Goal: Task Accomplishment & Management: Use online tool/utility

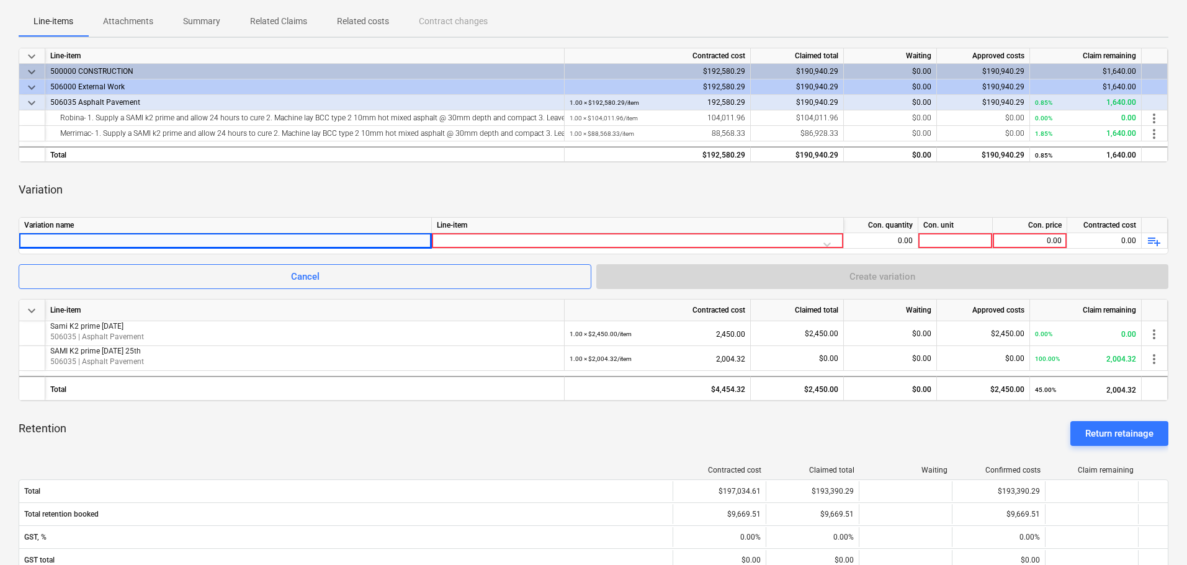
scroll to position [186, 0]
click at [174, 234] on div at bounding box center [225, 240] width 402 height 15
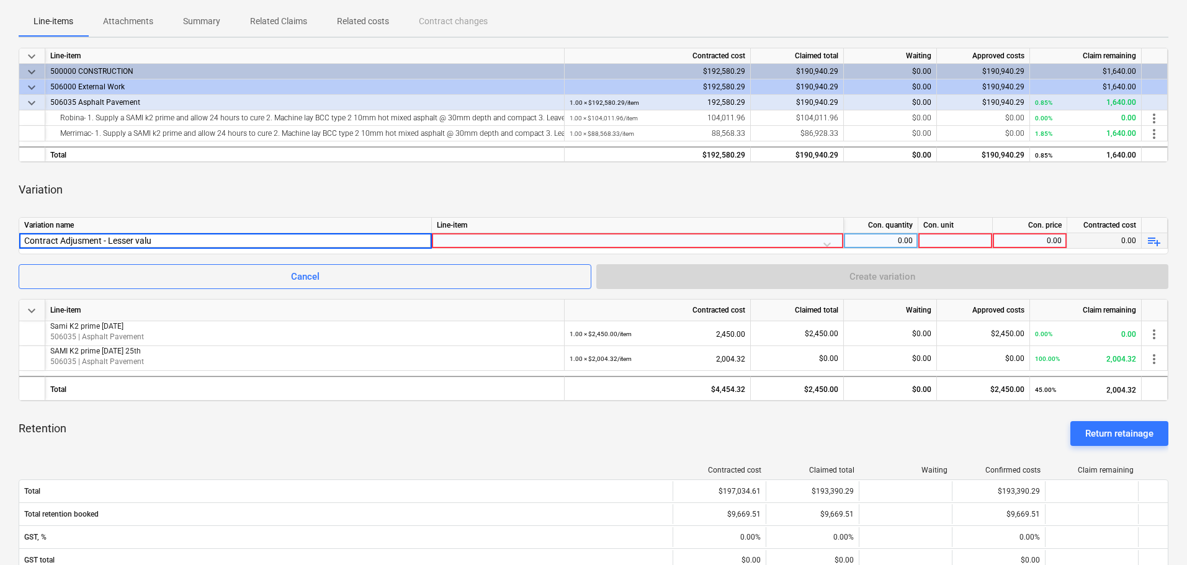
type input "Contract Adjusment - Lesser value"
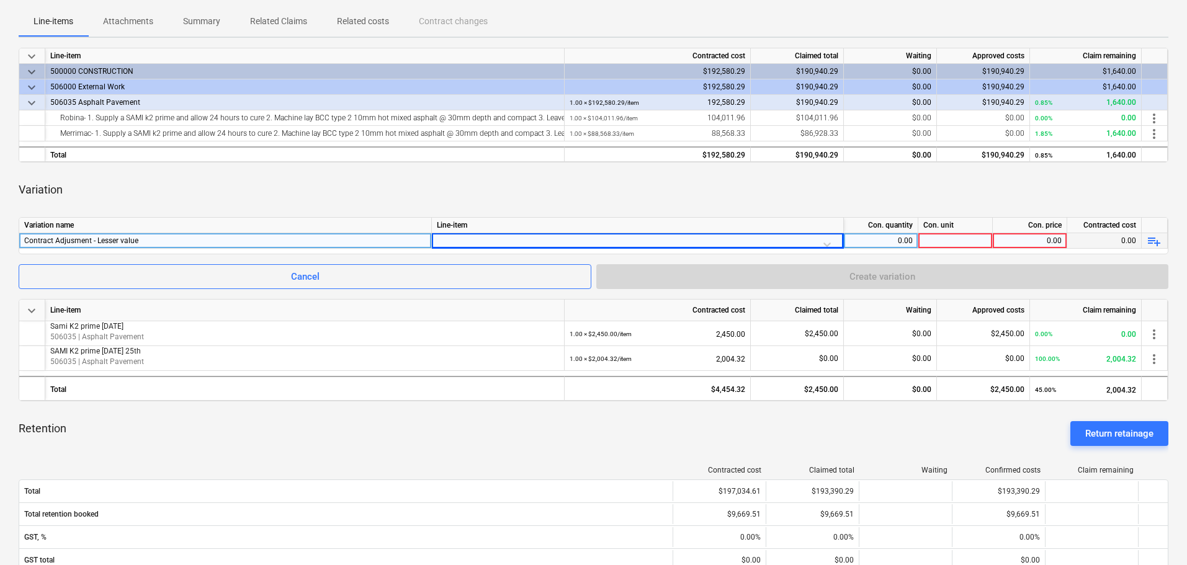
click at [651, 241] on div at bounding box center [637, 244] width 401 height 22
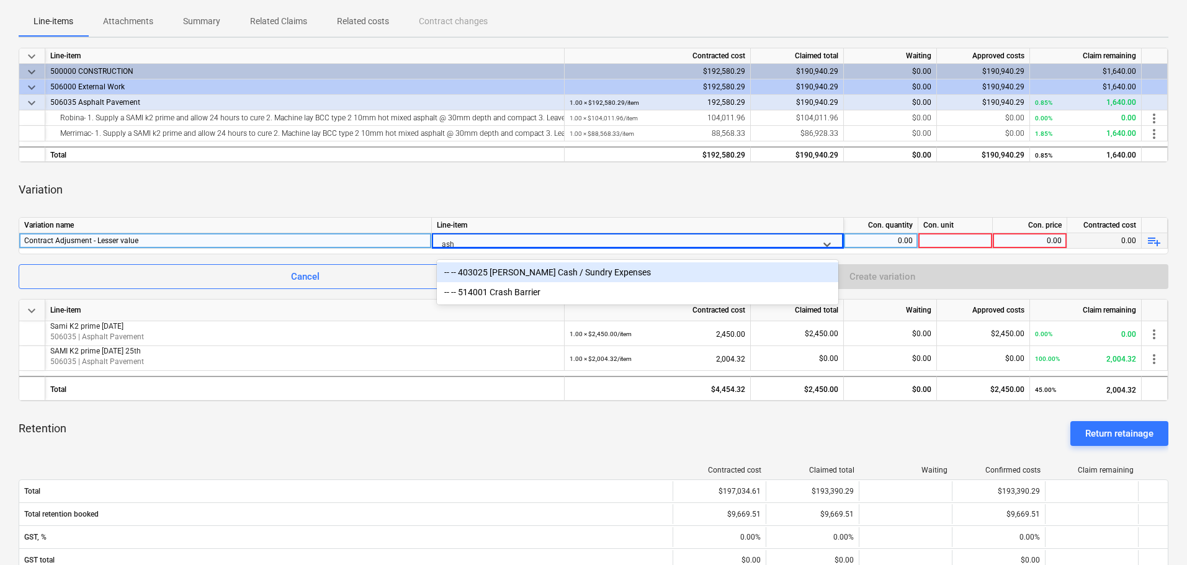
type input "as"
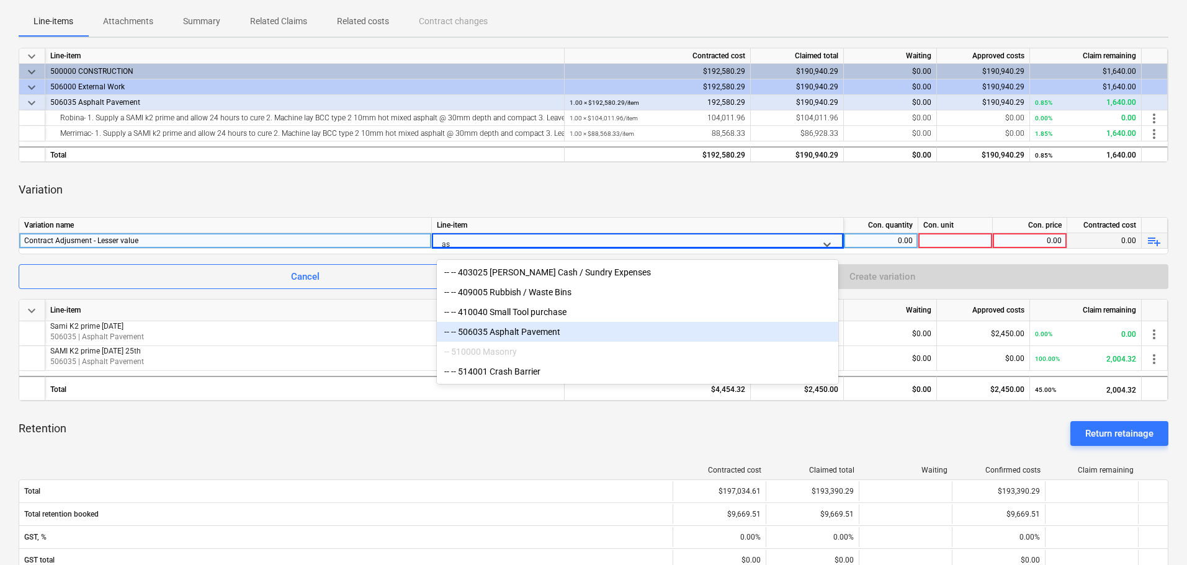
click at [556, 337] on div "-- -- 506035 Asphalt Pavement" at bounding box center [637, 332] width 401 height 20
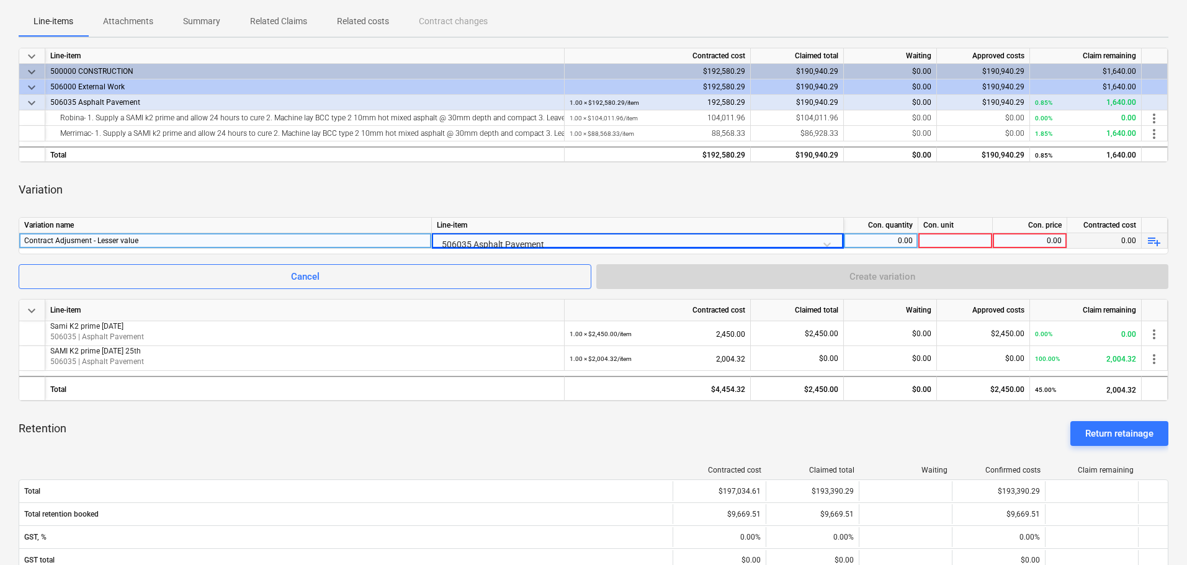
click at [574, 212] on div "keyboard_arrow_down Line-item Contracted cost Claimed total Waiting Approved co…" at bounding box center [593, 402] width 1149 height 708
click at [891, 237] on div "0.00" at bounding box center [881, 241] width 64 height 16
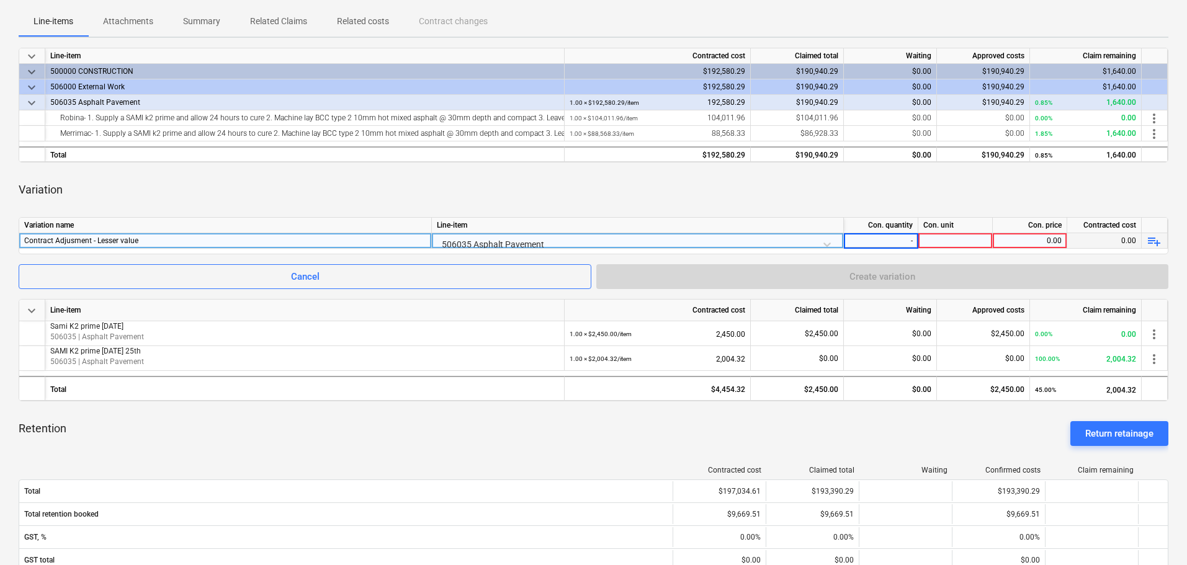
type input "-1"
type input "1640"
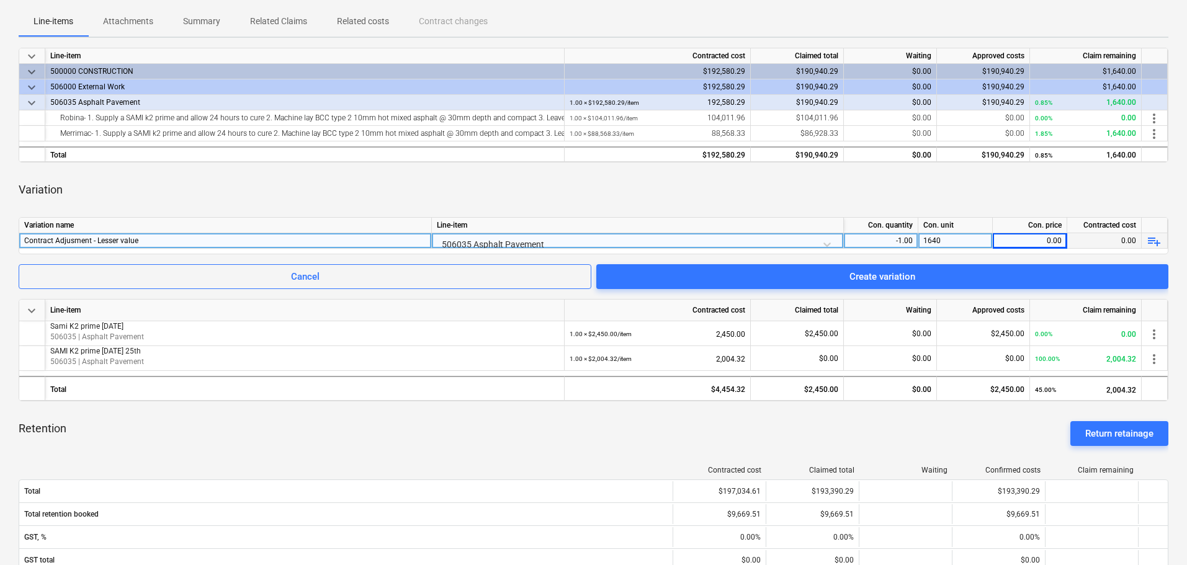
click at [943, 233] on div "1640" at bounding box center [955, 241] width 74 height 16
click at [958, 241] on input "1640" at bounding box center [955, 240] width 74 height 15
drag, startPoint x: 964, startPoint y: 239, endPoint x: 893, endPoint y: 239, distance: 70.7
click at [0, 0] on div "Contract Adjusment - Lesser value 506035 Asphalt Pavement -1.00 1640 0.00 0.00 …" at bounding box center [0, 0] width 0 height 0
type input "item"
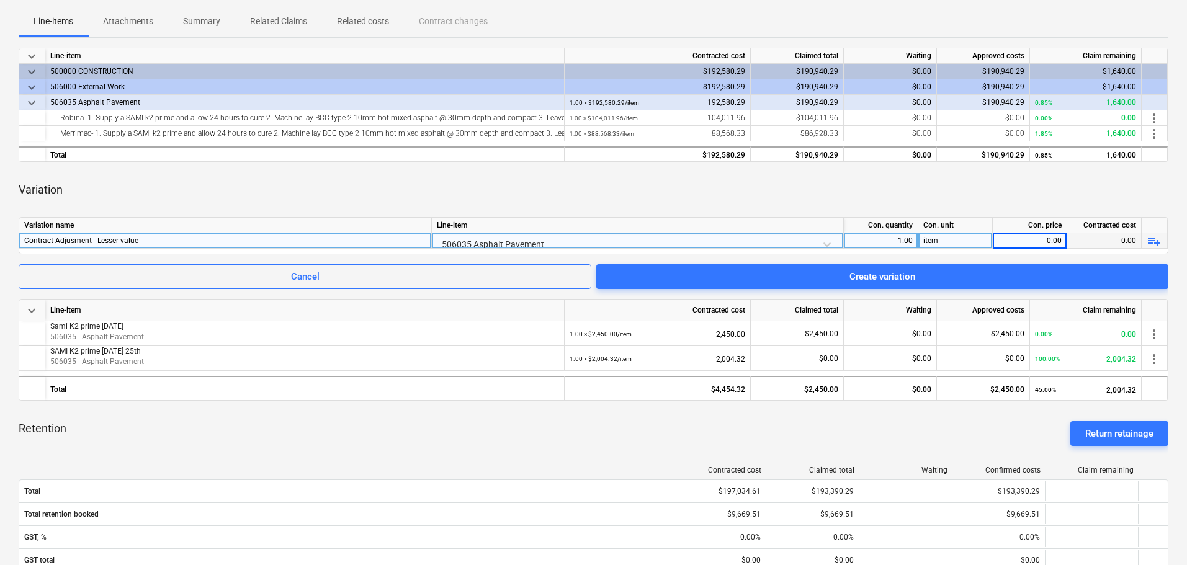
click at [1007, 242] on div "0.00" at bounding box center [1030, 241] width 64 height 16
type input "1640"
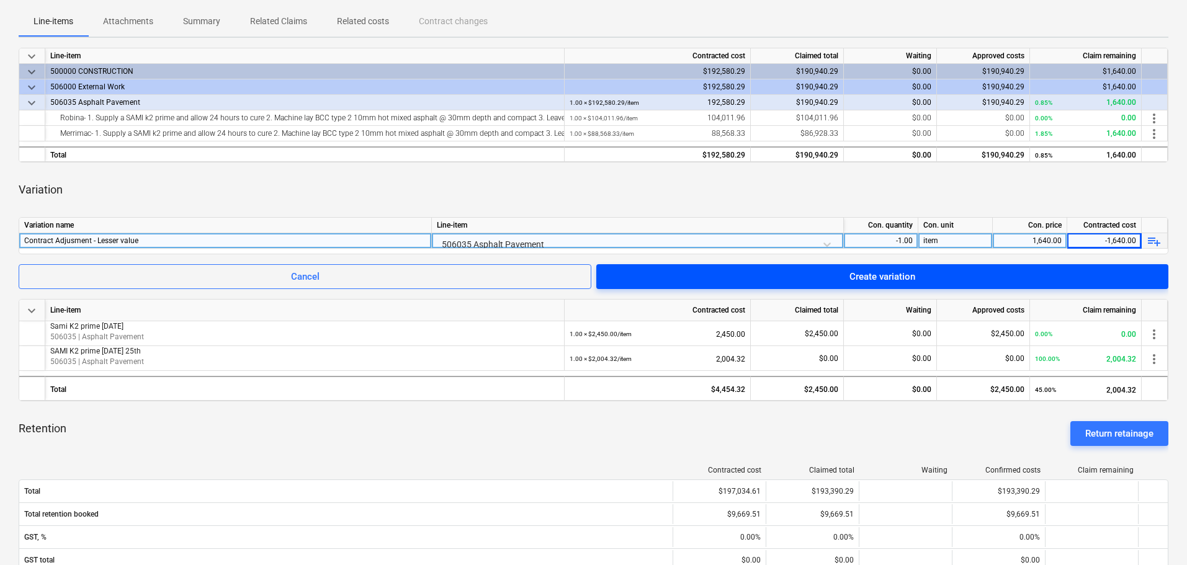
click at [911, 275] on div "Create variation" at bounding box center [882, 277] width 66 height 16
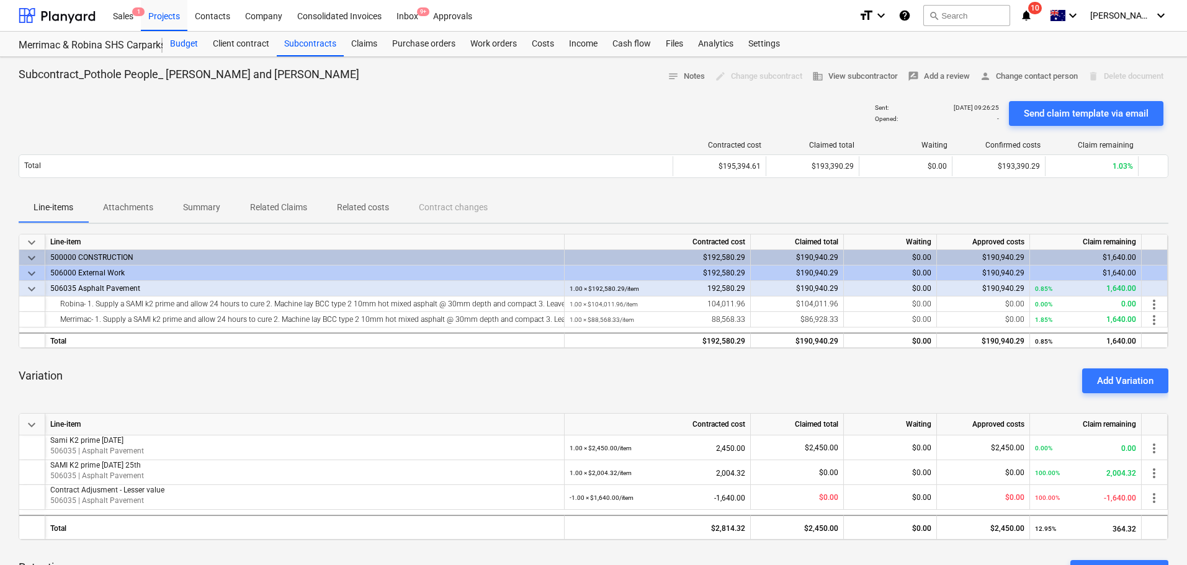
click at [176, 45] on div "Budget" at bounding box center [184, 44] width 43 height 25
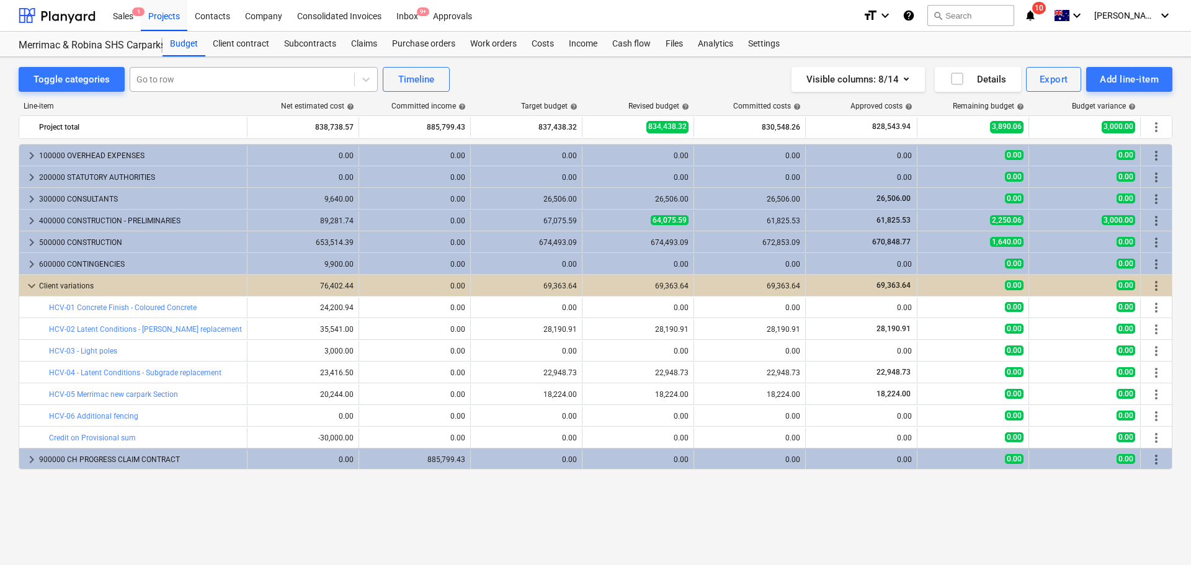
click at [169, 81] on div at bounding box center [242, 79] width 212 height 12
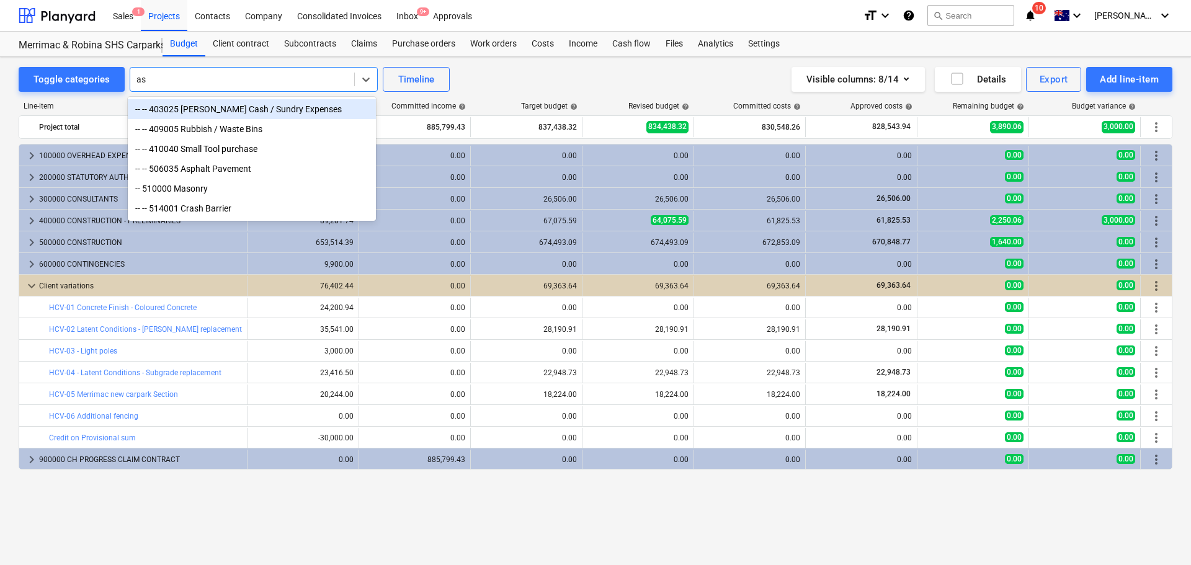
type input "asp"
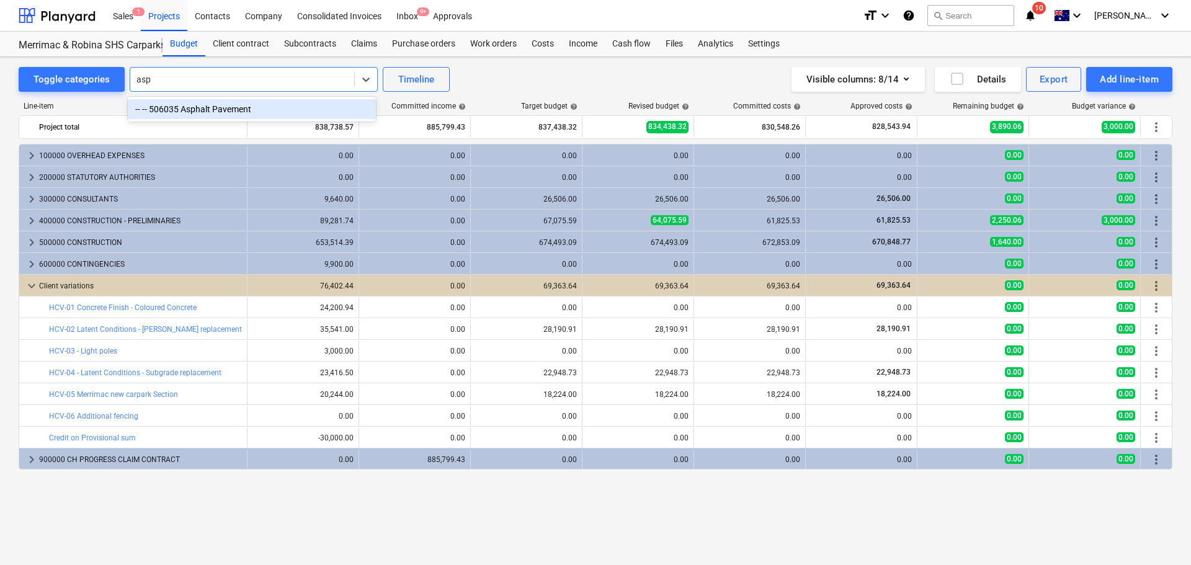
click at [197, 108] on div "-- -- 506035 Asphalt Pavement" at bounding box center [252, 109] width 248 height 20
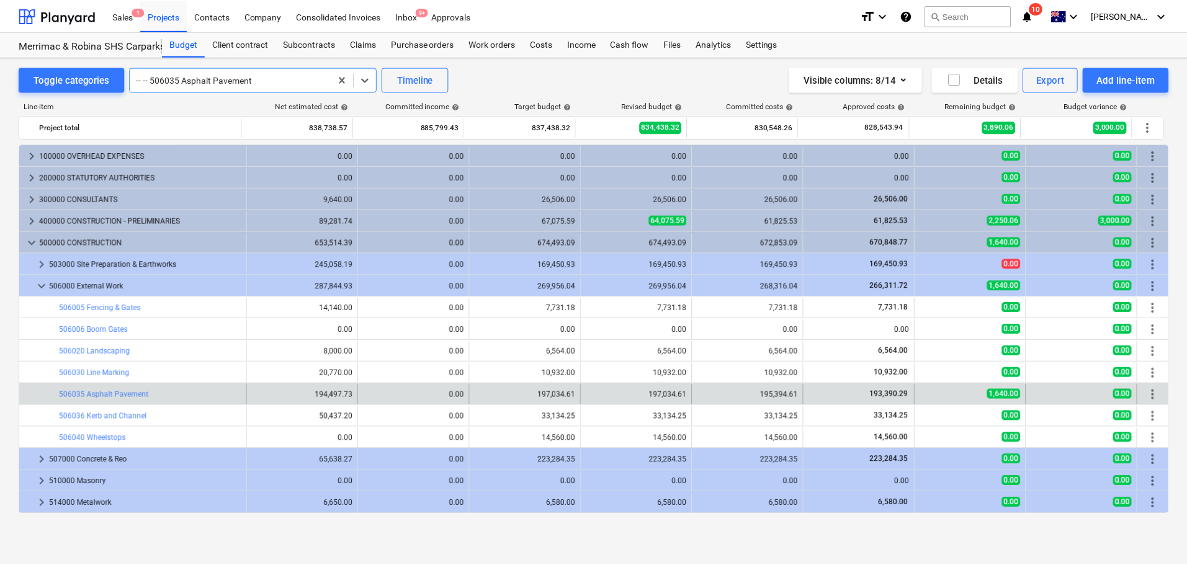
scroll to position [239, 0]
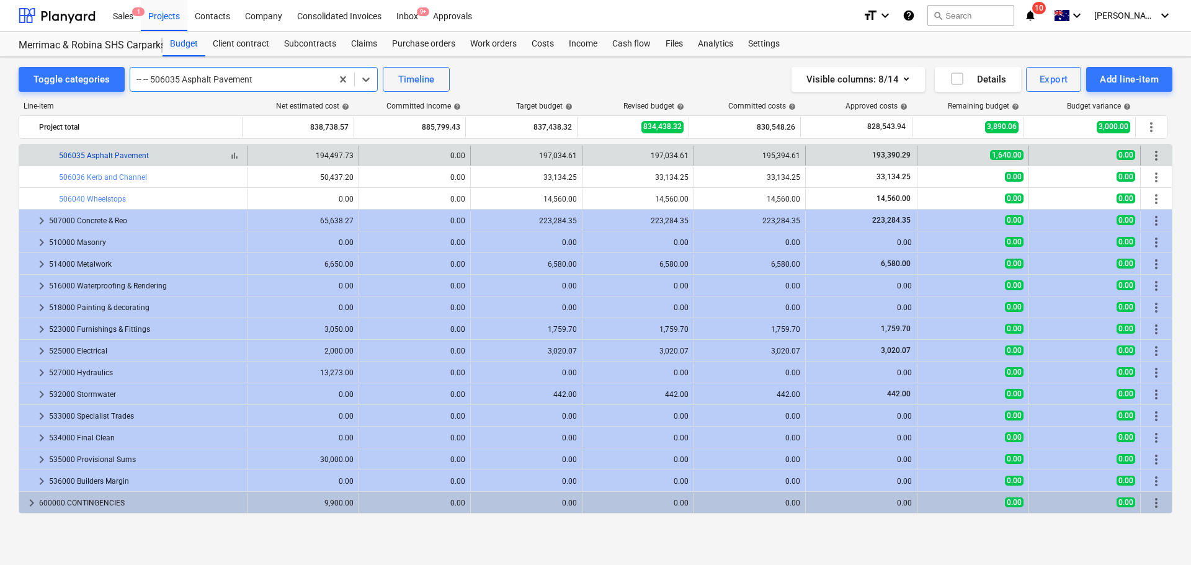
click at [128, 158] on link "506035 Asphalt Pavement" at bounding box center [104, 155] width 90 height 9
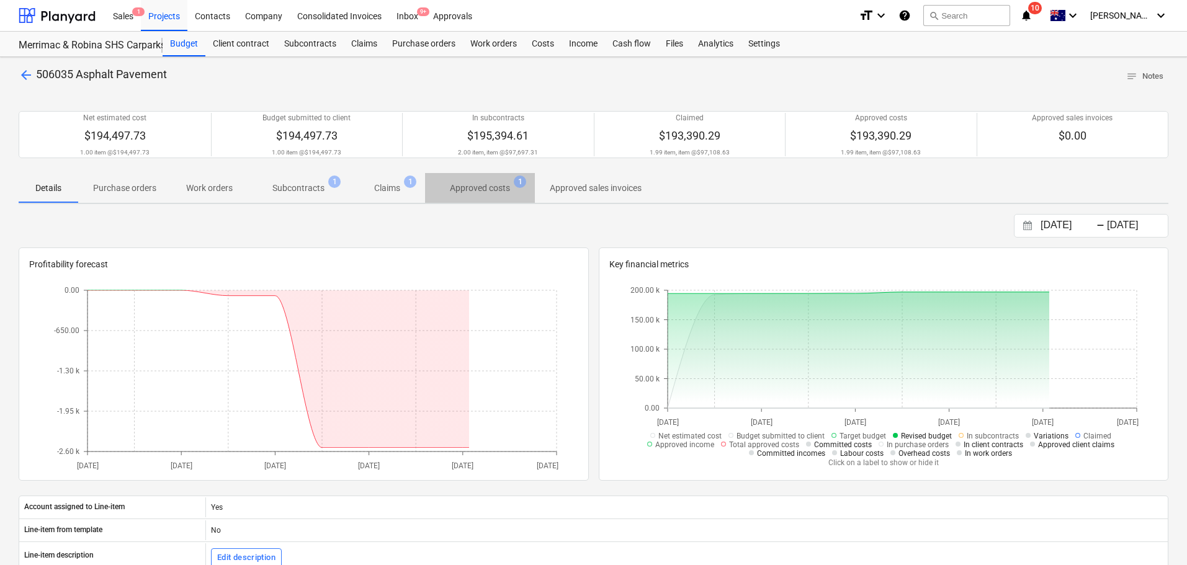
click at [477, 179] on span "Approved costs 1" at bounding box center [480, 188] width 110 height 22
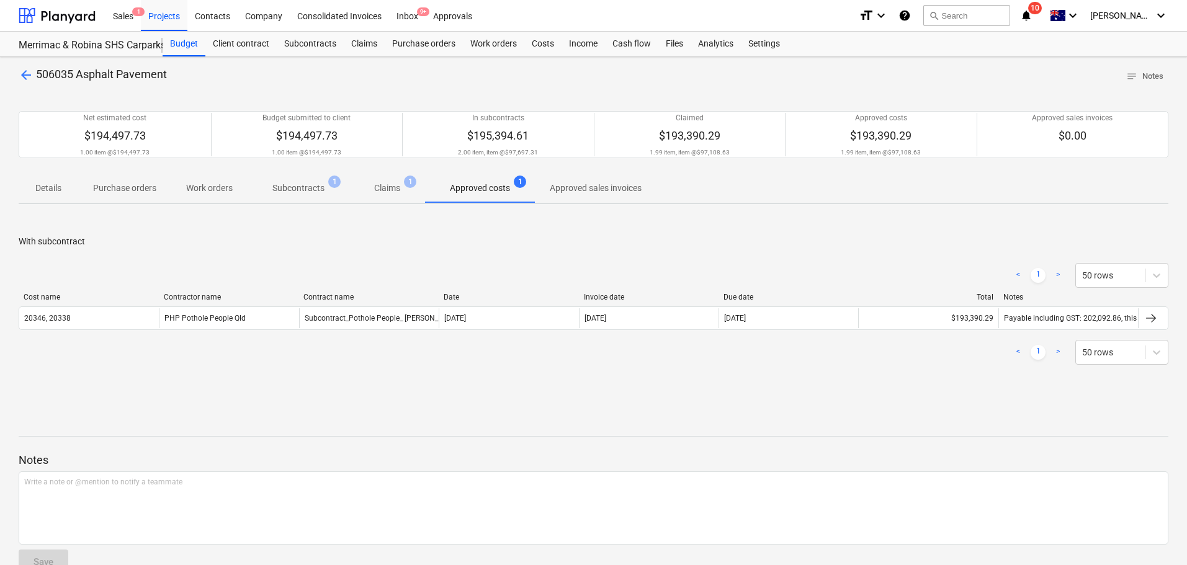
click at [395, 167] on div "Net estimated cost $194,497.73 1.00 item @ $194,497.73 Budget submitted to clie…" at bounding box center [593, 134] width 1149 height 77
click at [386, 183] on p "Claims" at bounding box center [387, 188] width 26 height 13
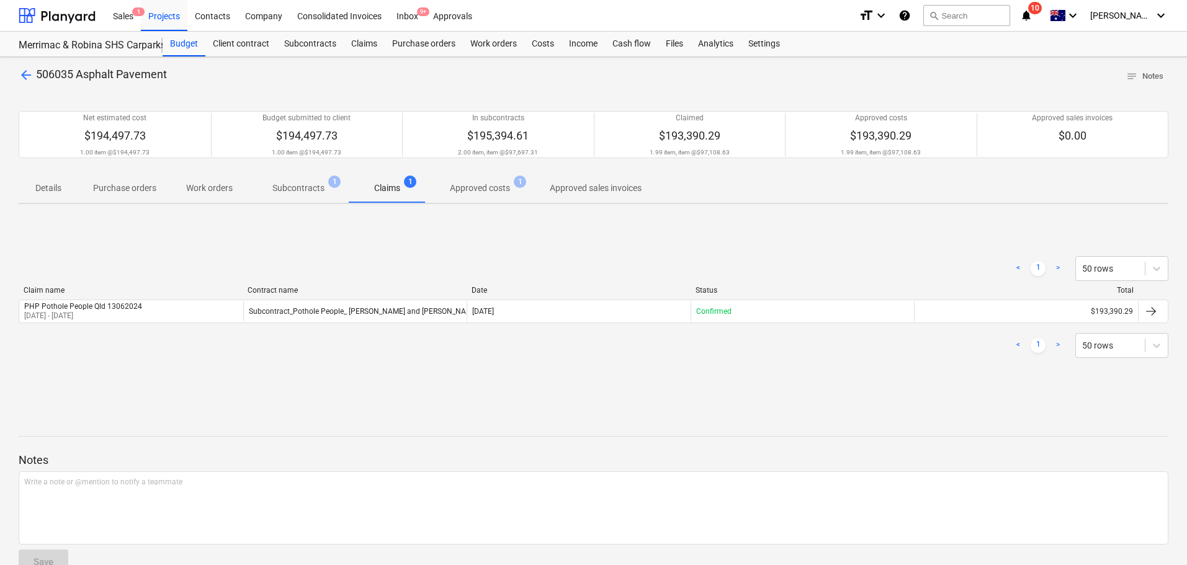
click at [290, 183] on p "Subcontracts" at bounding box center [298, 188] width 52 height 13
click at [29, 74] on span "arrow_back" at bounding box center [26, 75] width 15 height 15
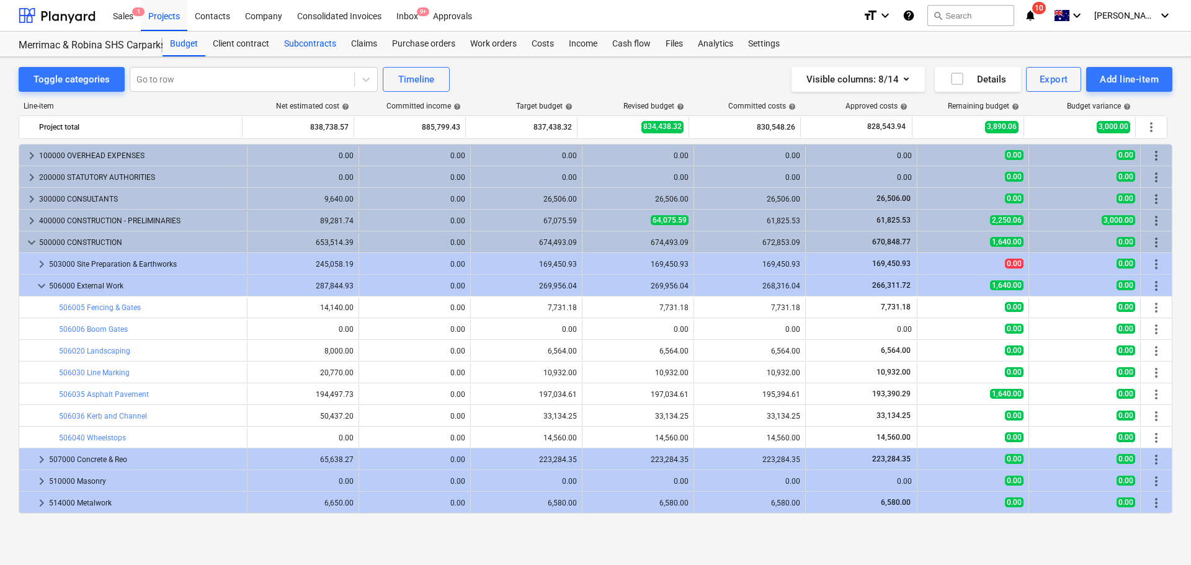
click at [318, 43] on div "Subcontracts" at bounding box center [310, 44] width 67 height 25
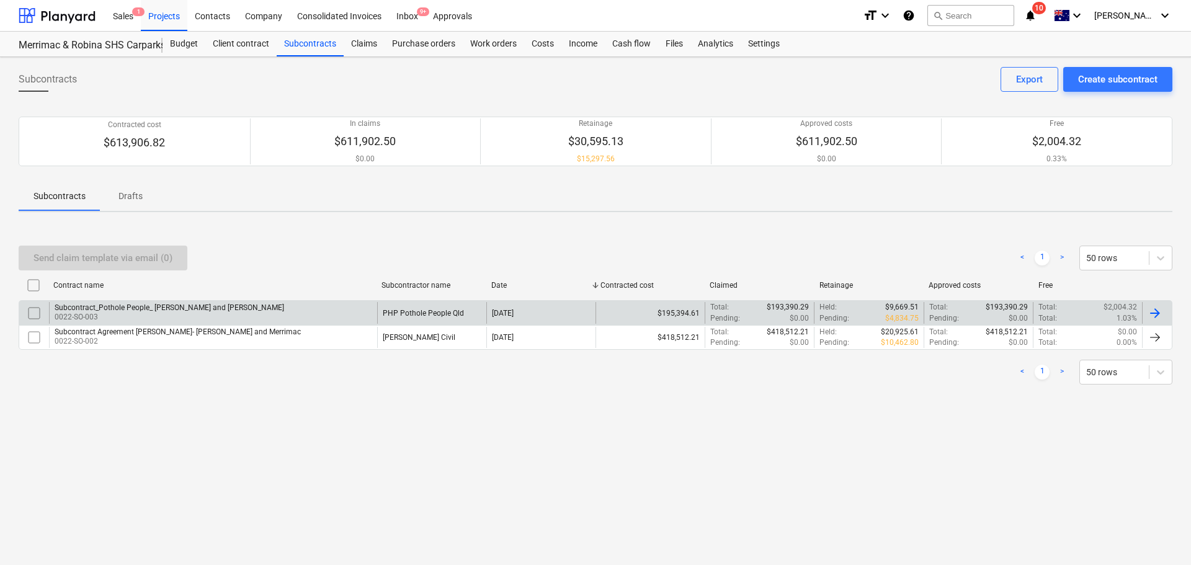
click at [174, 315] on p "0022-SO-003" at bounding box center [170, 317] width 230 height 11
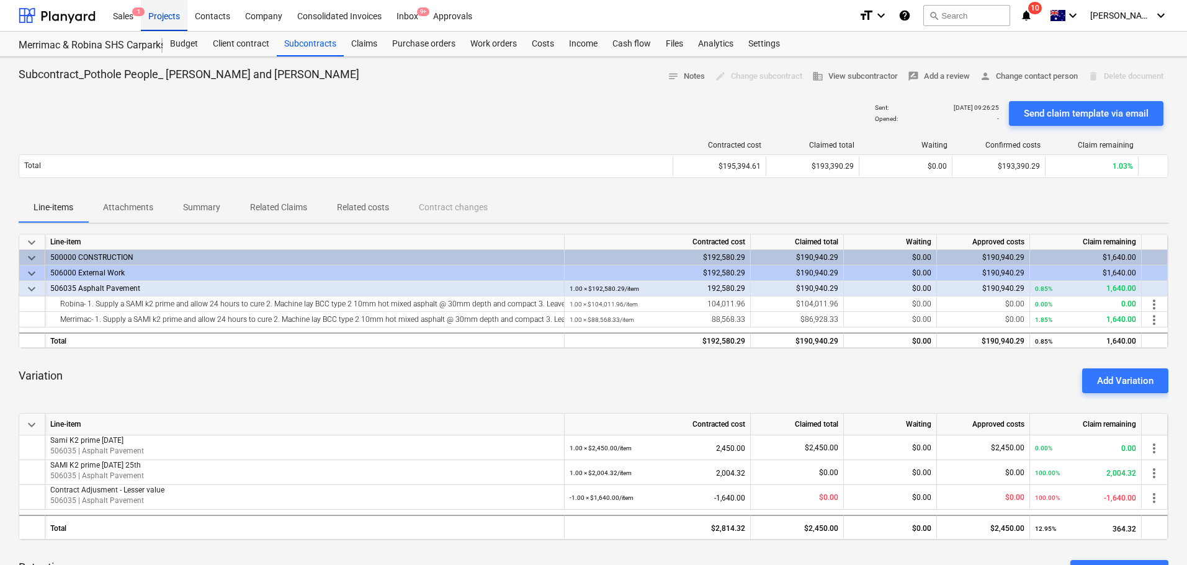
click at [164, 16] on div "Projects" at bounding box center [164, 15] width 47 height 32
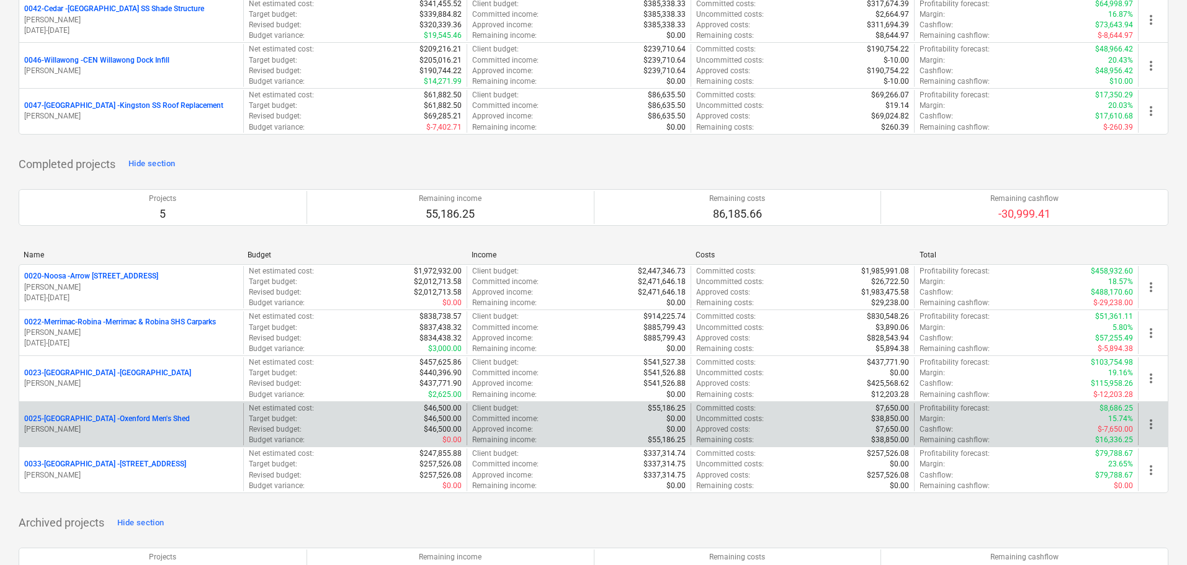
scroll to position [1155, 0]
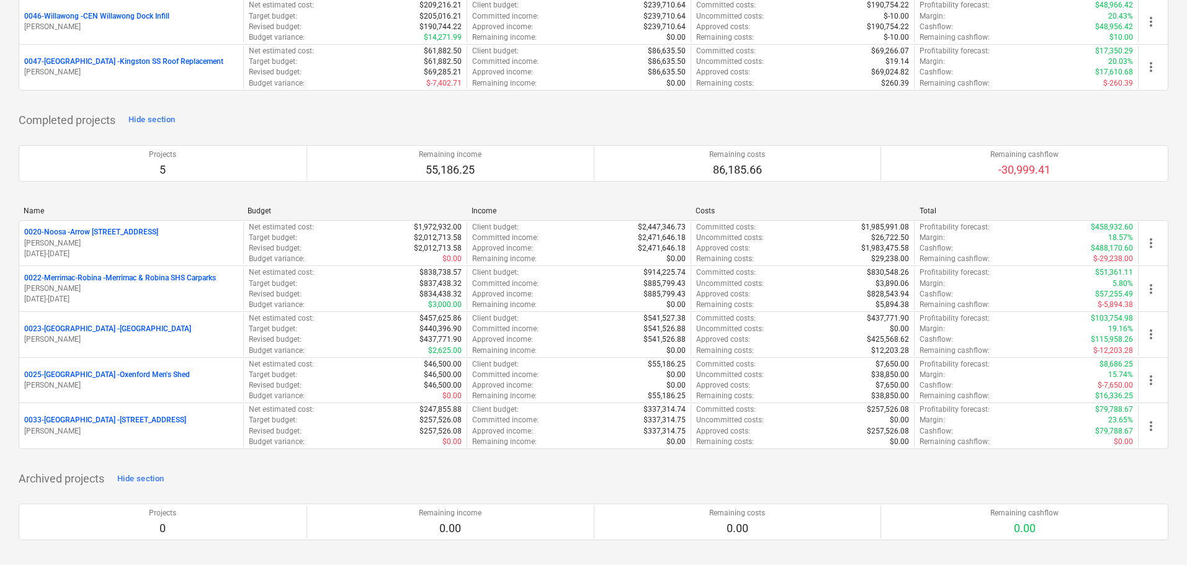
click at [105, 330] on p "0023-[GEOGRAPHIC_DATA] - [GEOGRAPHIC_DATA]" at bounding box center [107, 329] width 167 height 11
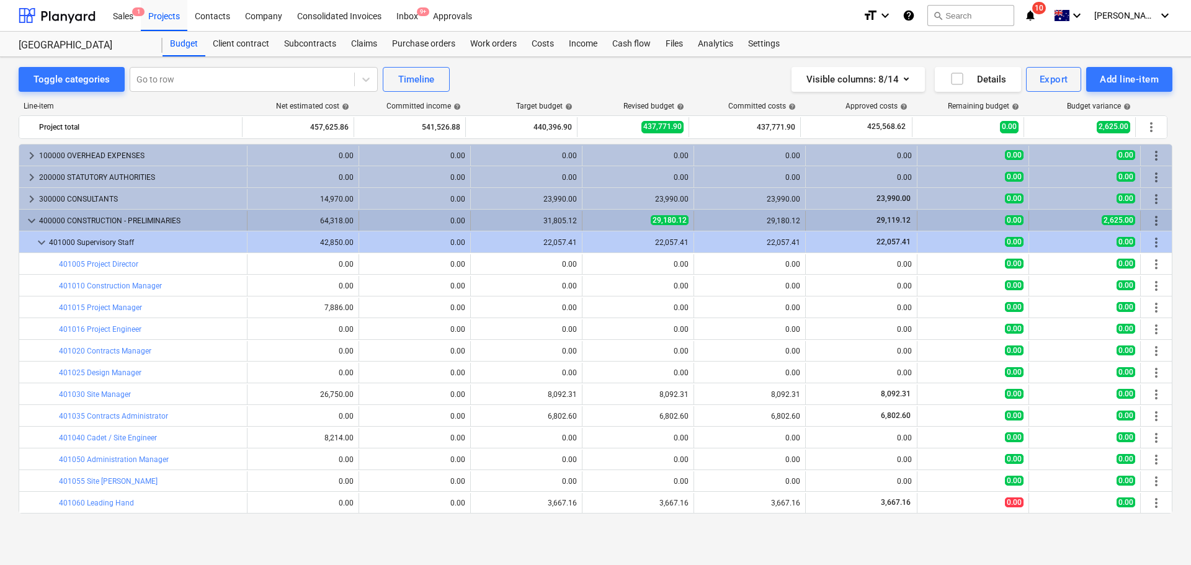
click at [29, 219] on span "keyboard_arrow_down" at bounding box center [31, 220] width 15 height 15
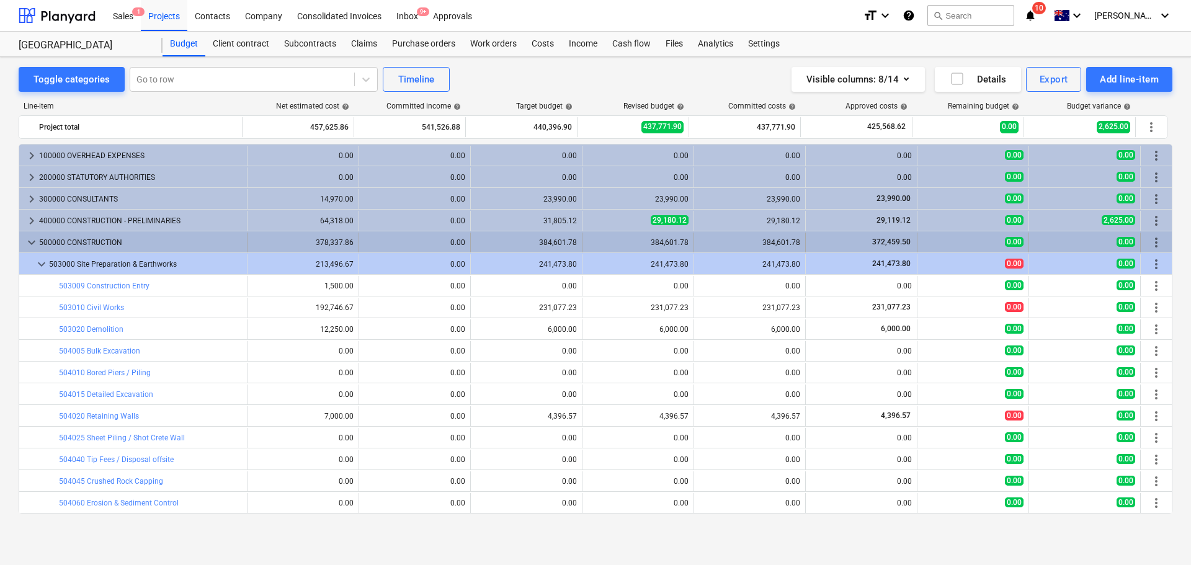
click at [30, 241] on span "keyboard_arrow_down" at bounding box center [31, 242] width 15 height 15
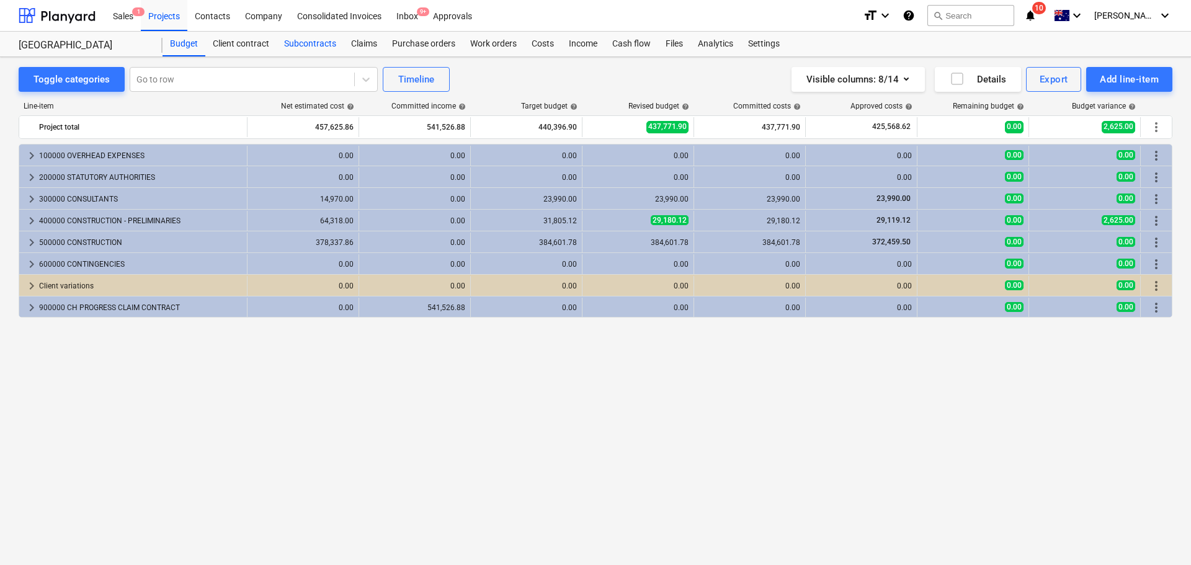
click at [300, 43] on div "Subcontracts" at bounding box center [310, 44] width 67 height 25
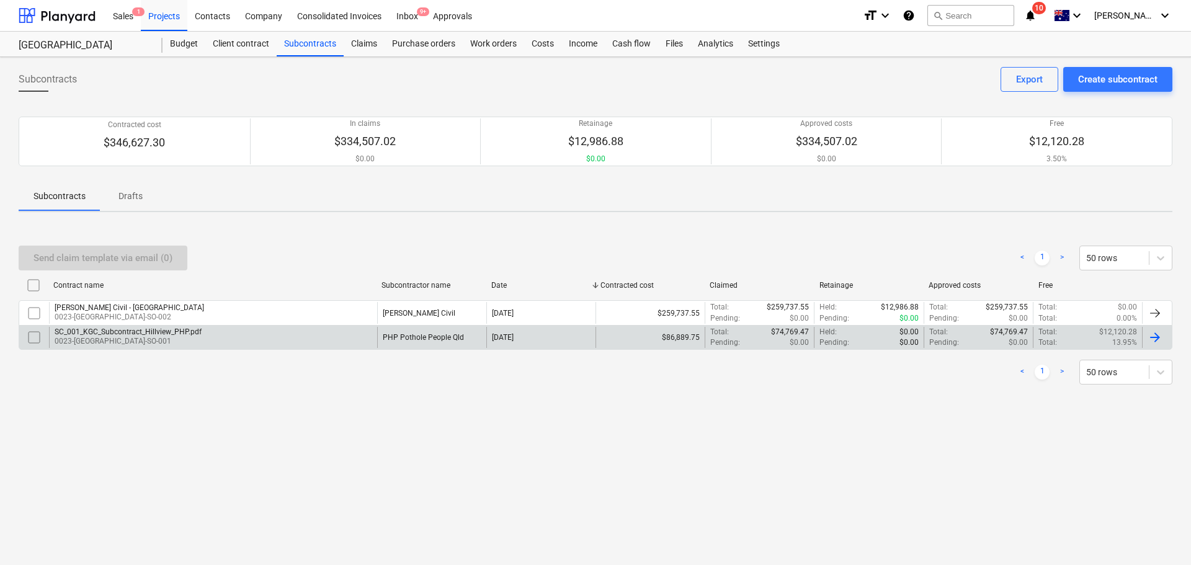
click at [180, 340] on p "0023-[GEOGRAPHIC_DATA]-SO-001" at bounding box center [128, 341] width 147 height 11
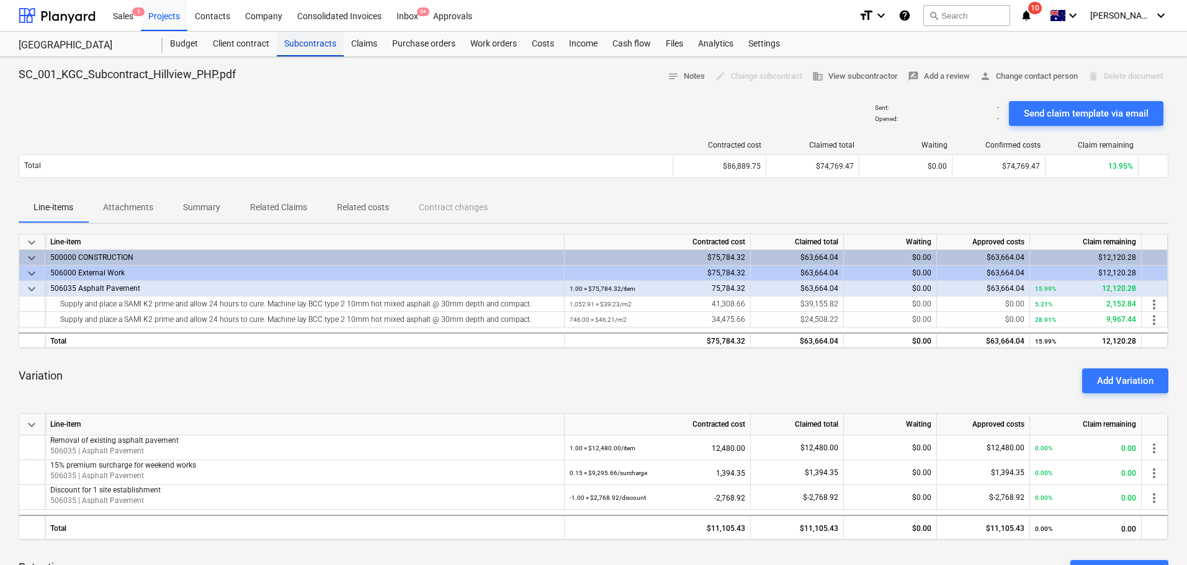
click at [288, 44] on div "Subcontracts" at bounding box center [310, 44] width 67 height 25
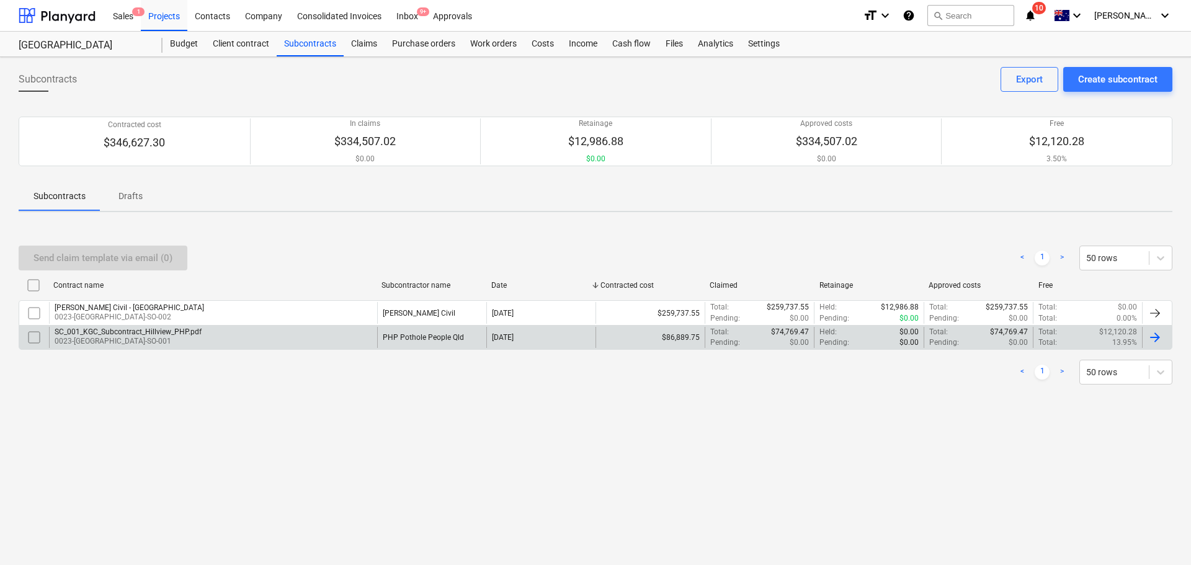
click at [127, 335] on div "SC_001_KGC_Subcontract_Hillview_PHP.pdf" at bounding box center [128, 332] width 147 height 9
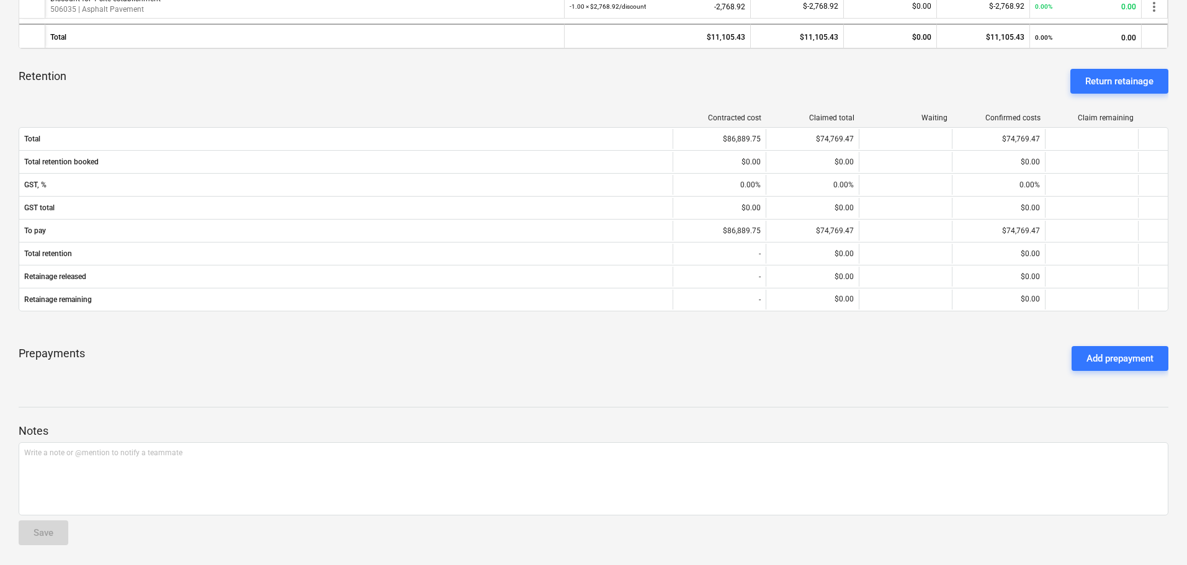
scroll to position [57, 0]
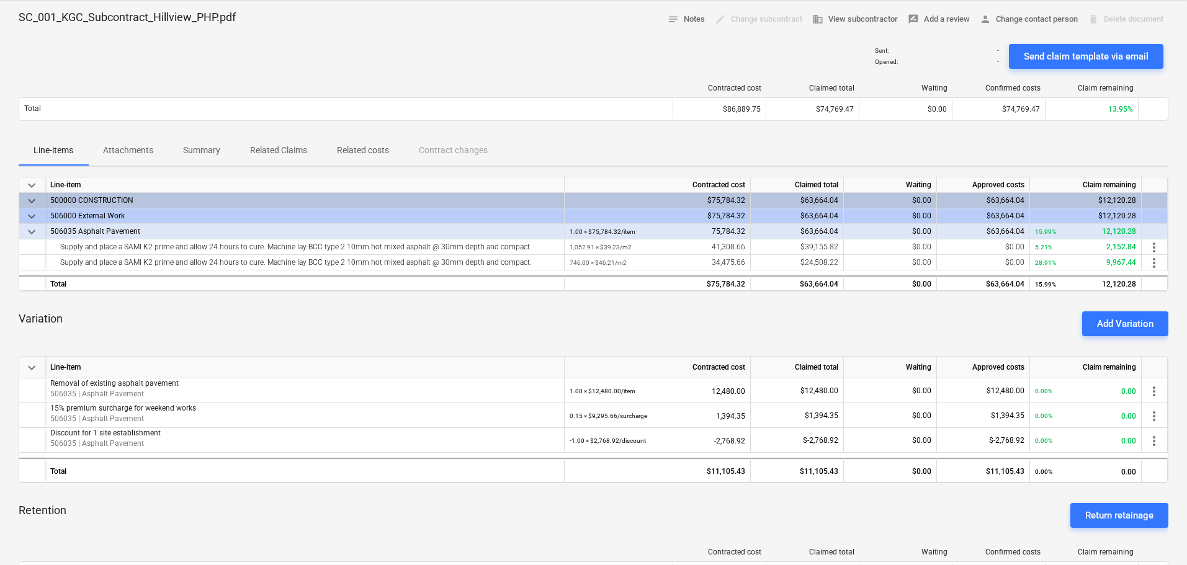
click at [154, 147] on span "Attachments" at bounding box center [128, 150] width 80 height 20
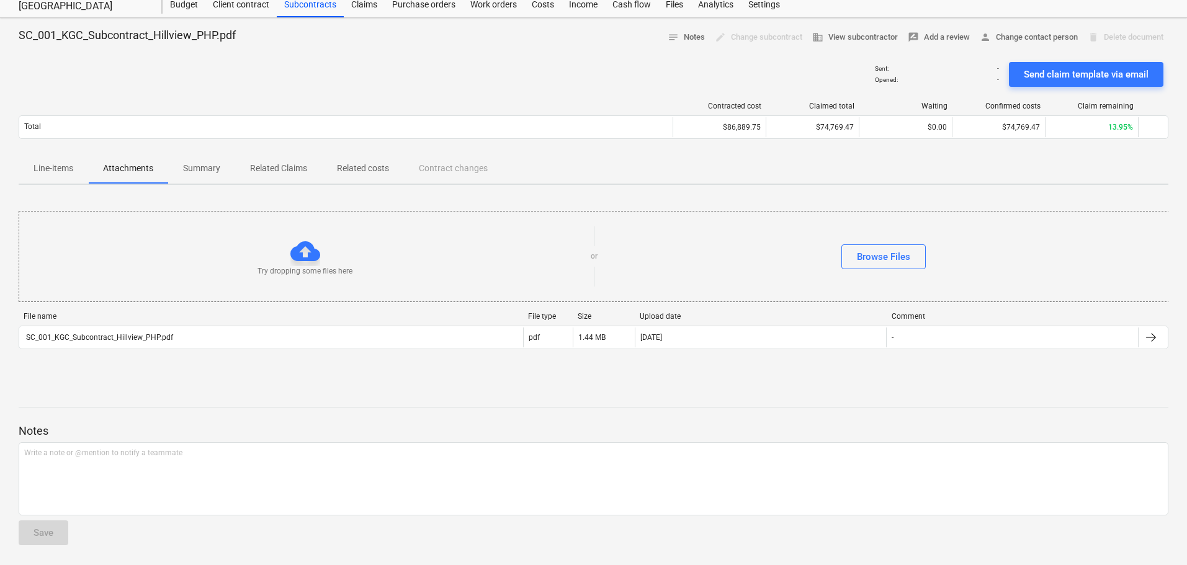
scroll to position [39, 0]
click at [199, 164] on p "Summary" at bounding box center [201, 168] width 37 height 13
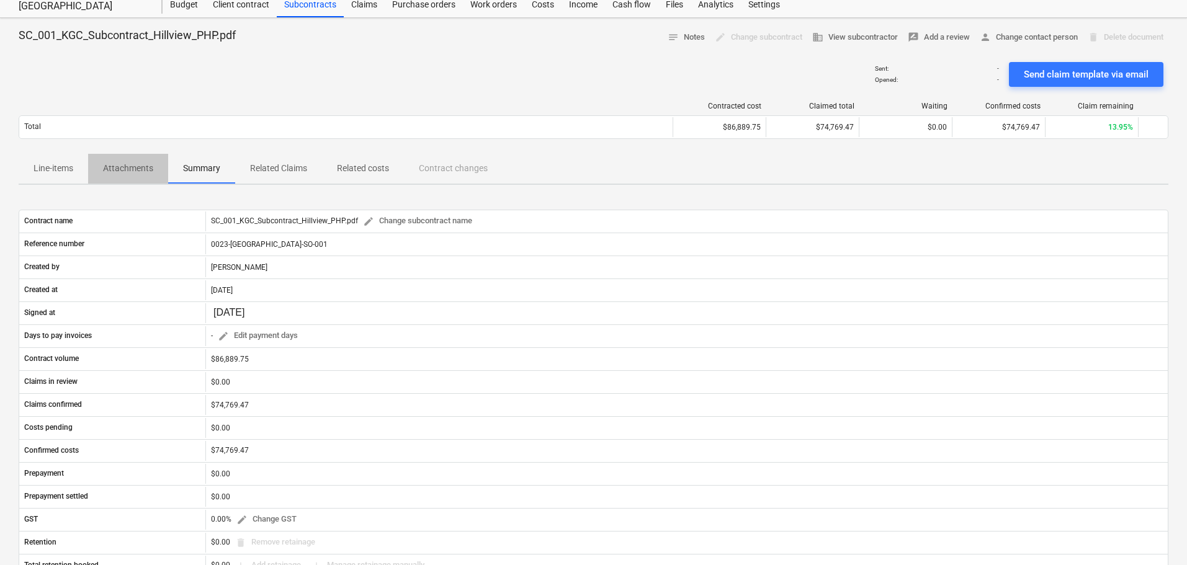
click at [141, 171] on p "Attachments" at bounding box center [128, 168] width 50 height 13
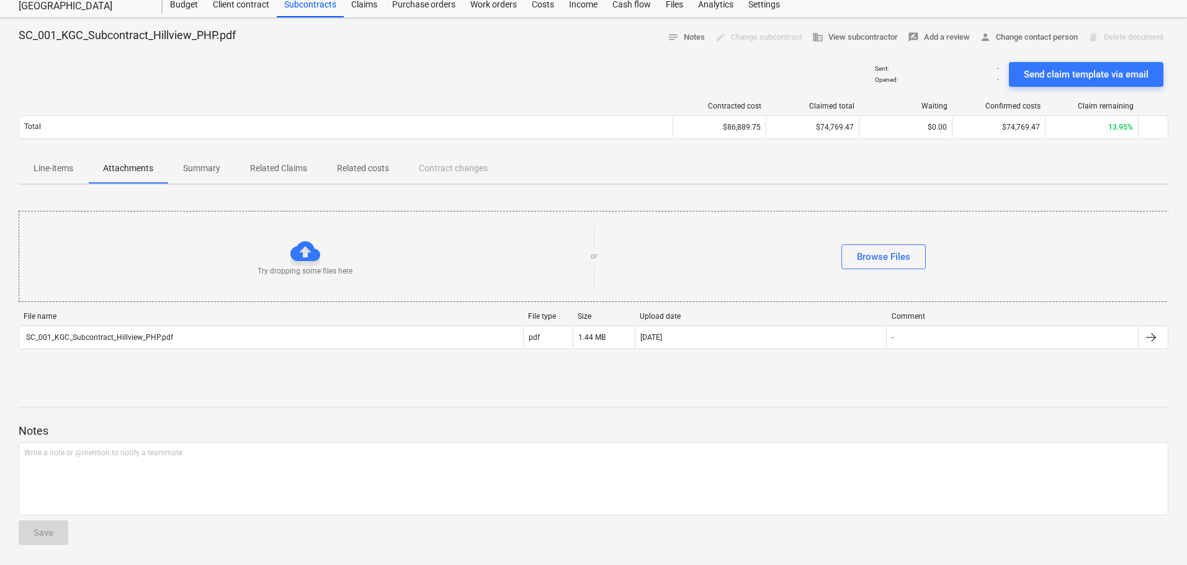
click at [36, 174] on p "Line-items" at bounding box center [53, 168] width 40 height 13
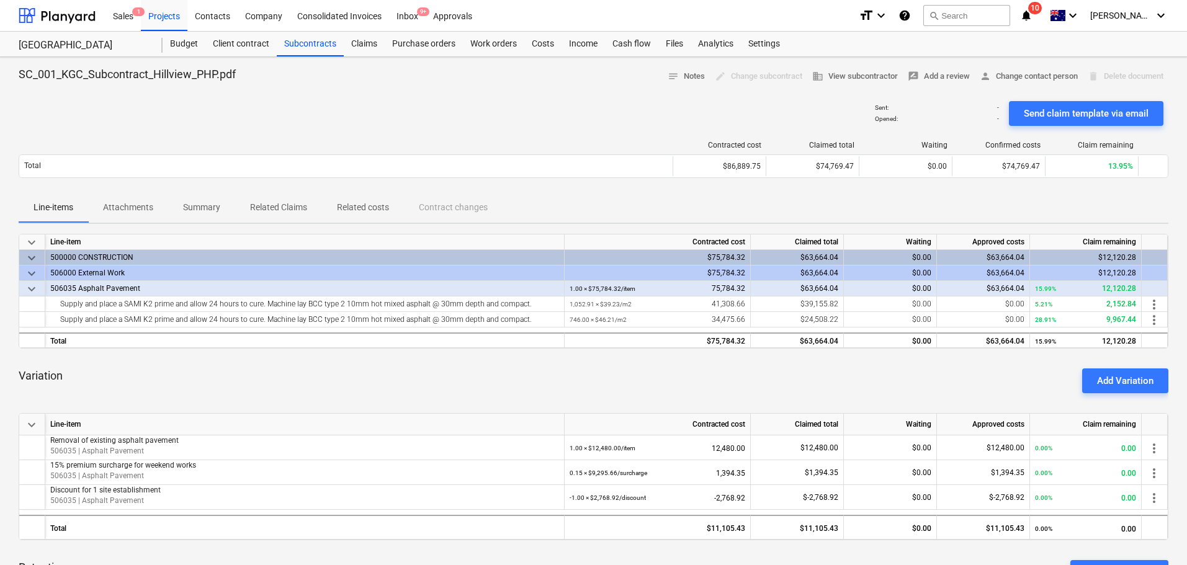
drag, startPoint x: 159, startPoint y: 16, endPoint x: 288, endPoint y: 218, distance: 240.4
click at [159, 16] on div "Projects" at bounding box center [164, 15] width 47 height 32
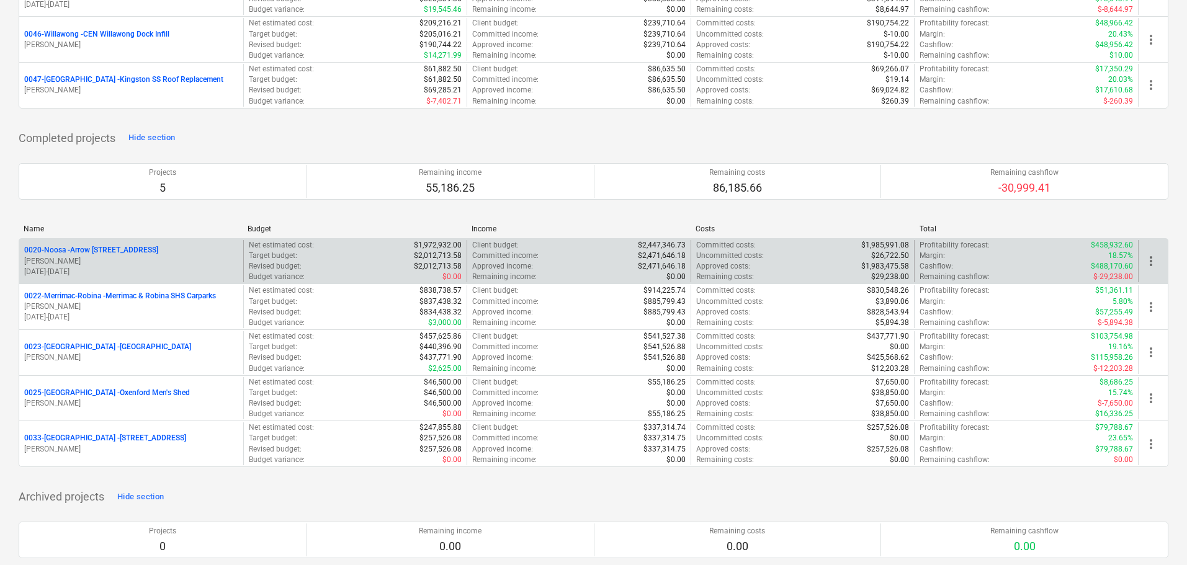
scroll to position [1155, 0]
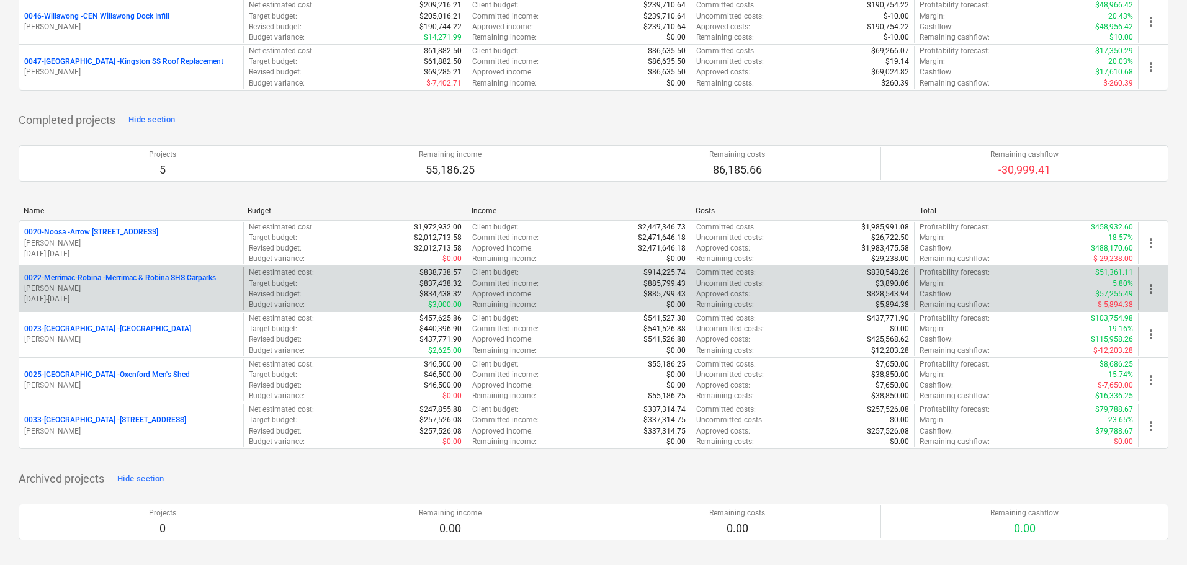
click at [186, 268] on div "0022-Merrimac-Robina - Merrimac & Robina SHS Carparks [PERSON_NAME] [DATE] - [D…" at bounding box center [131, 288] width 224 height 43
click at [190, 277] on p "0022-Merrimac-Robina - Merrimac & Robina SHS Carparks" at bounding box center [120, 278] width 192 height 11
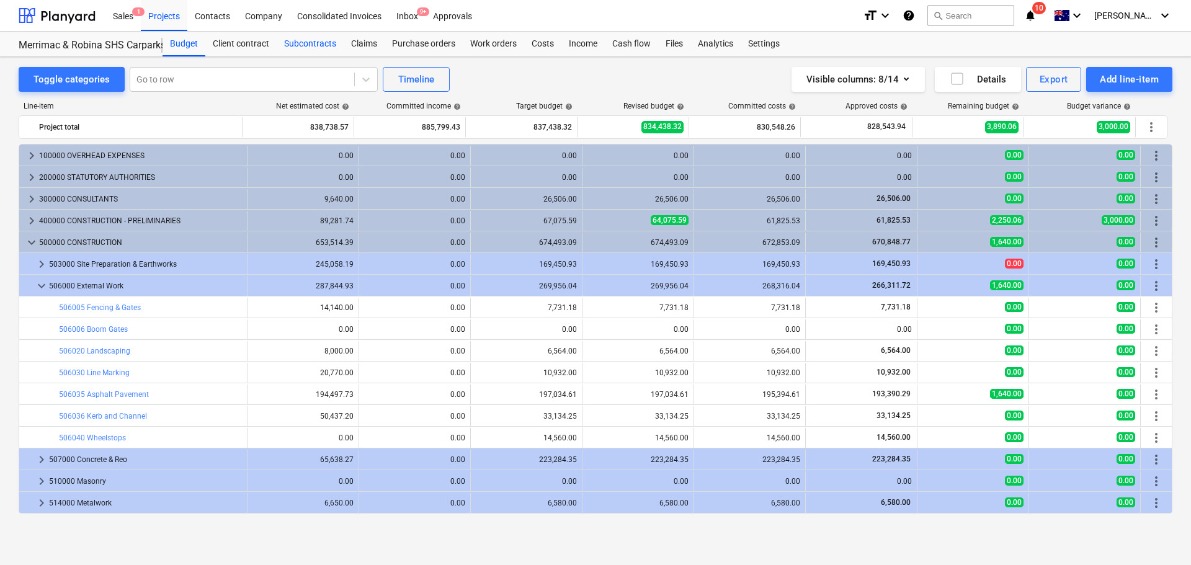
click at [311, 40] on div "Subcontracts" at bounding box center [310, 44] width 67 height 25
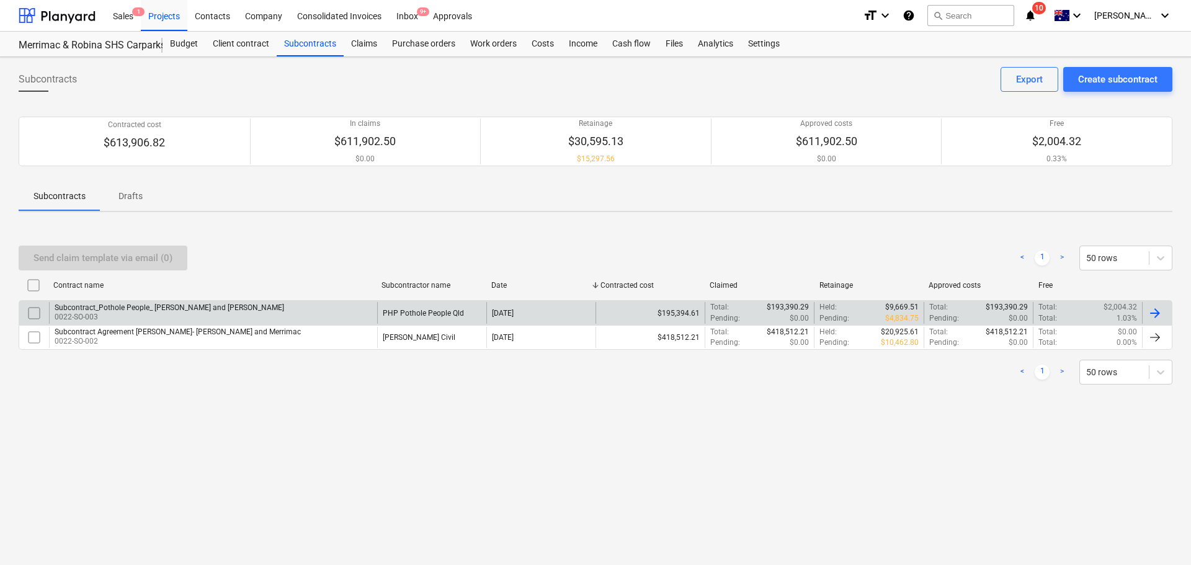
click at [224, 311] on div "Subcontract_Pothole People_ [PERSON_NAME] and [PERSON_NAME]" at bounding box center [170, 307] width 230 height 9
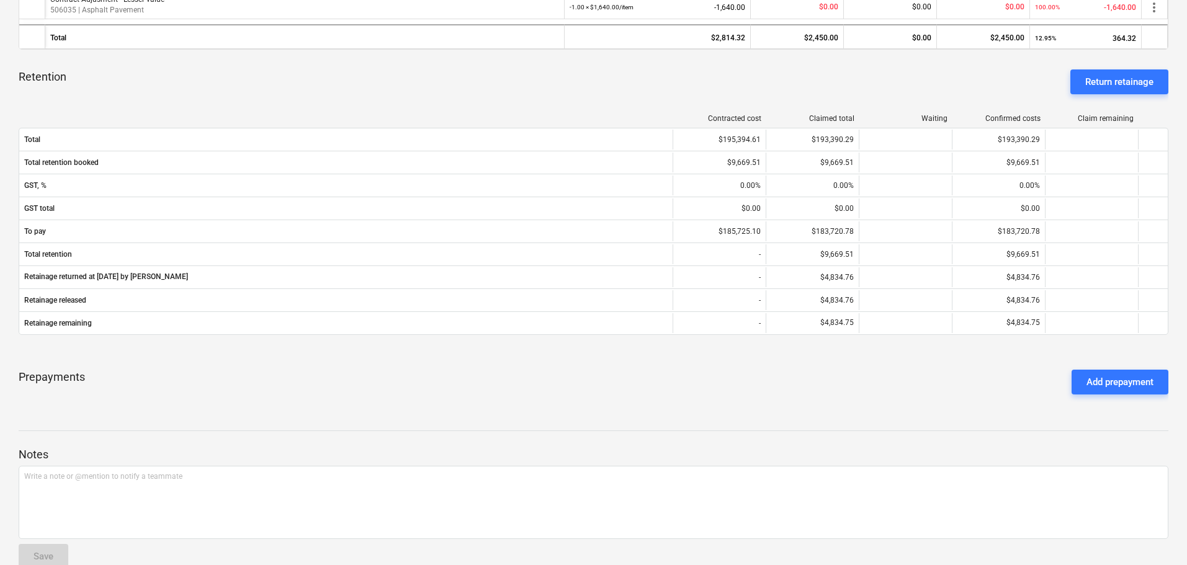
scroll to position [496, 0]
